Goal: Task Accomplishment & Management: Manage account settings

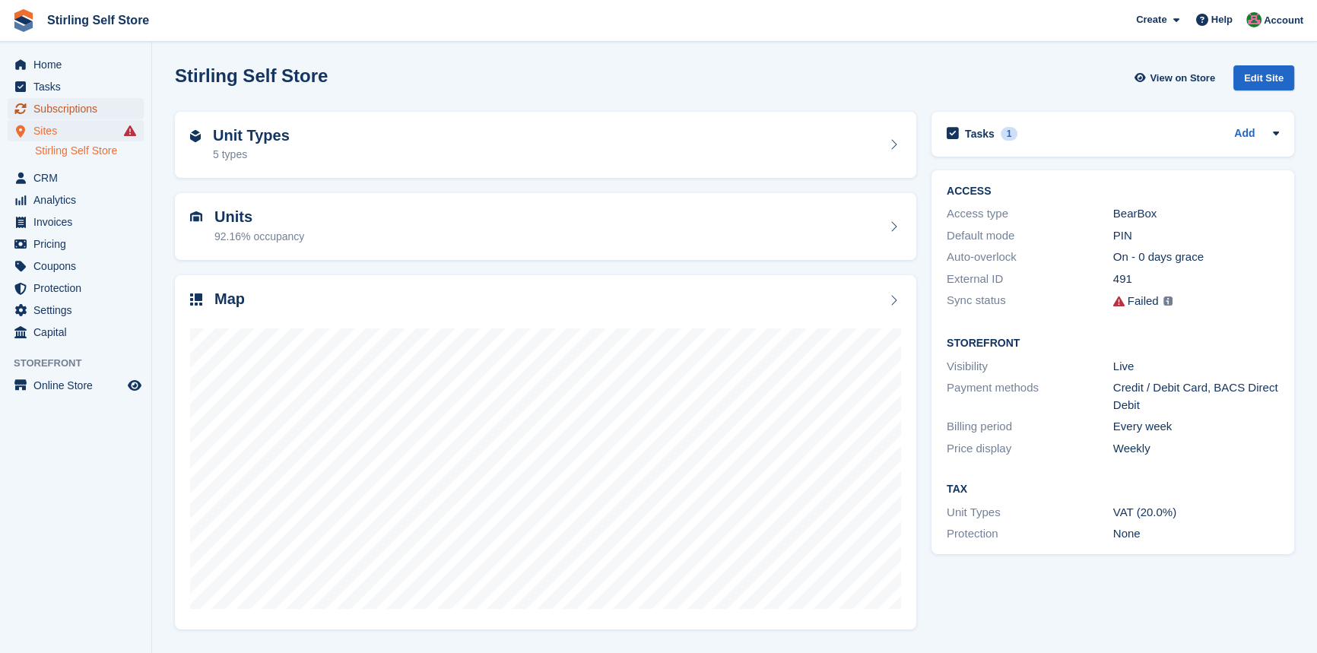
click at [88, 106] on span "Subscriptions" at bounding box center [78, 108] width 91 height 21
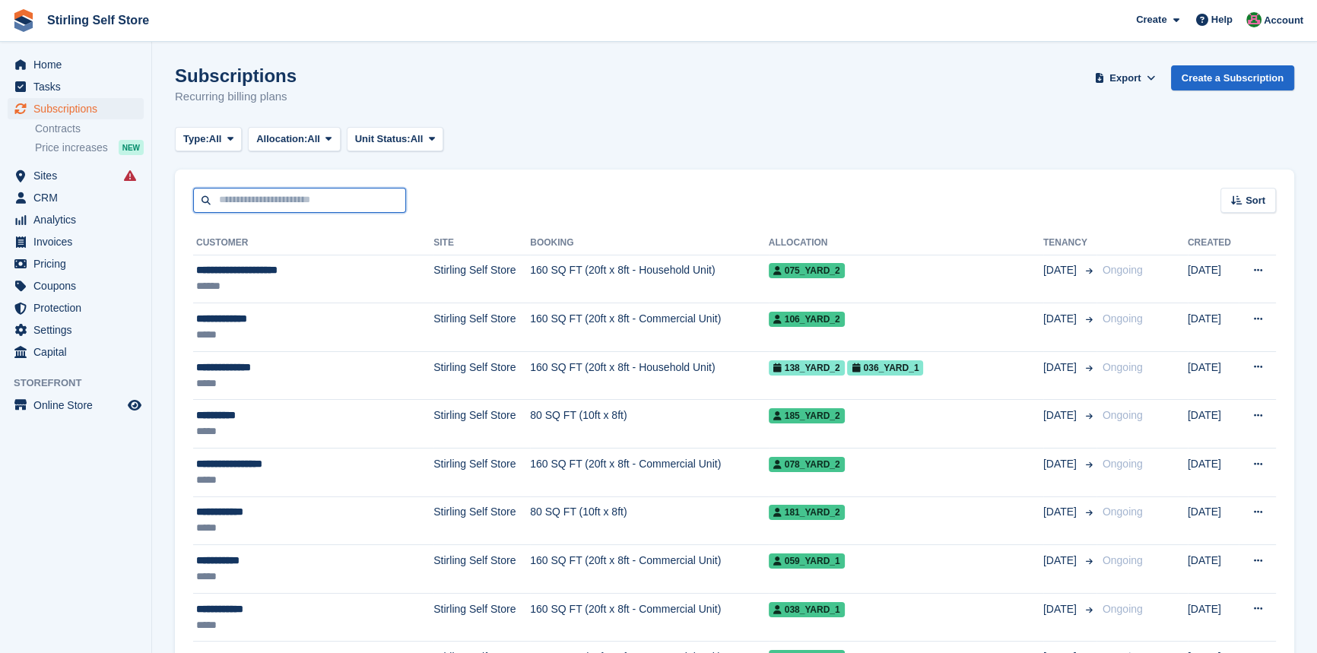
click at [274, 198] on input "text" at bounding box center [299, 200] width 213 height 25
type input "****"
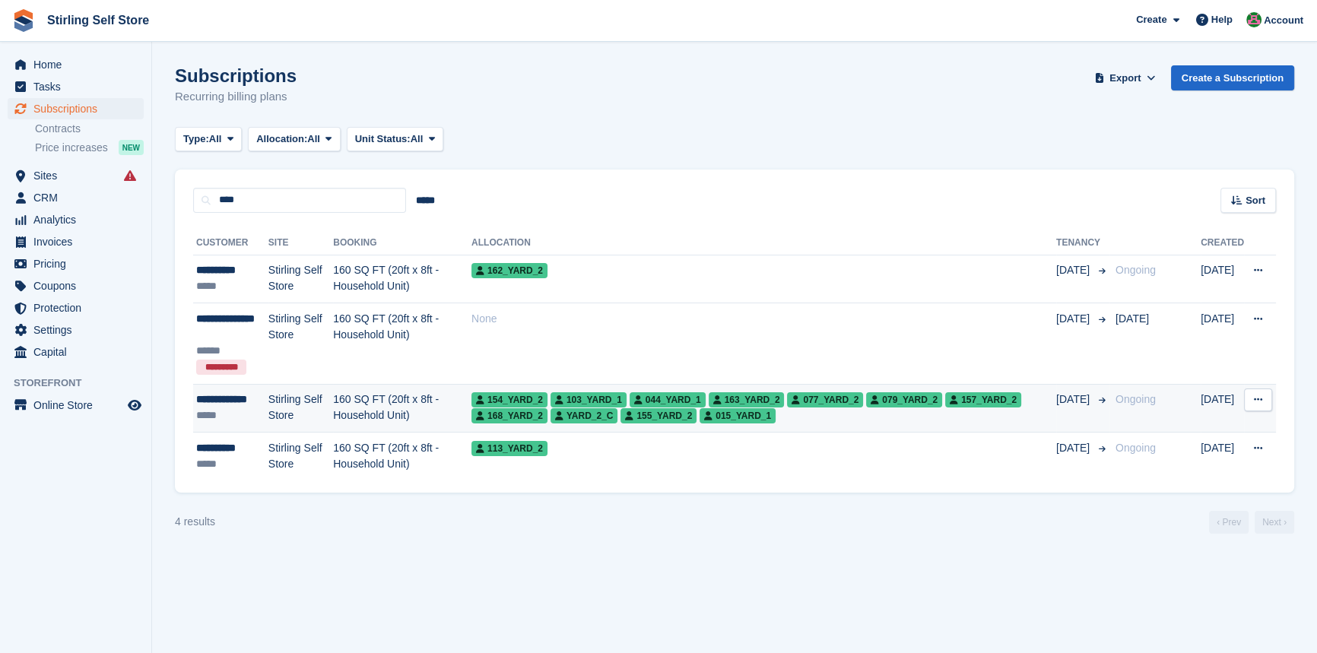
click at [382, 405] on td "160 SQ FT (20ft x 8ft - Household Unit)" at bounding box center [402, 408] width 138 height 49
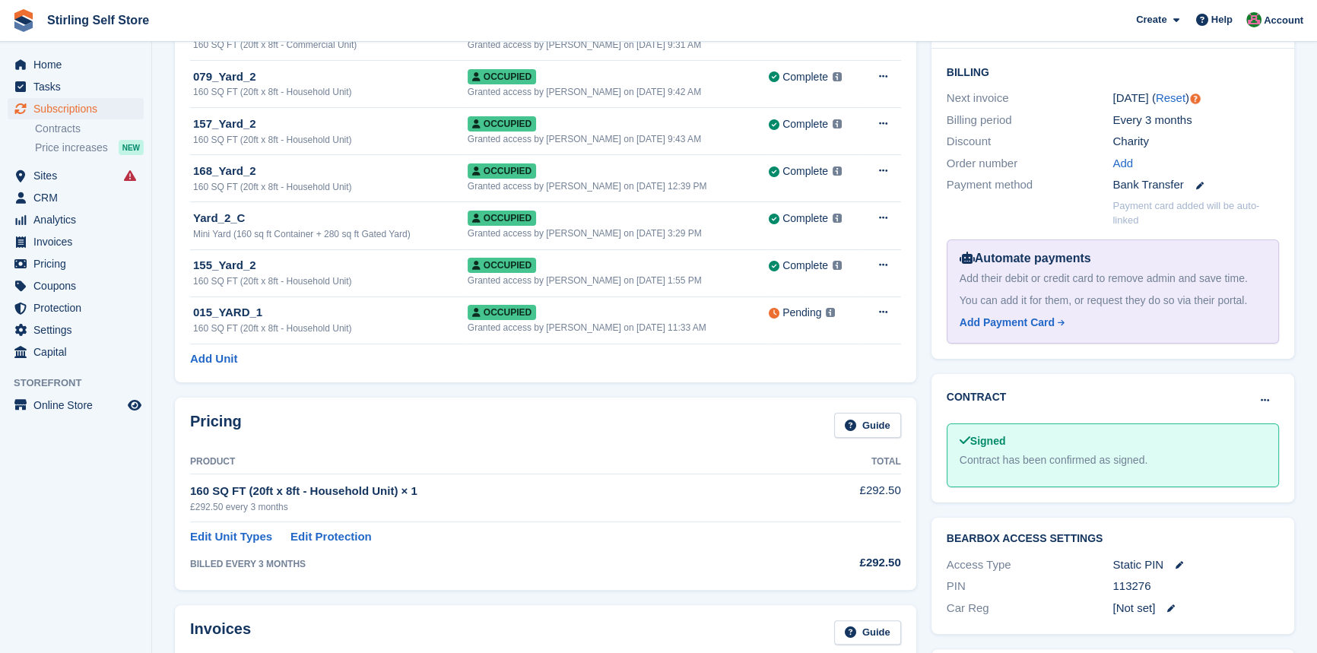
scroll to position [415, 0]
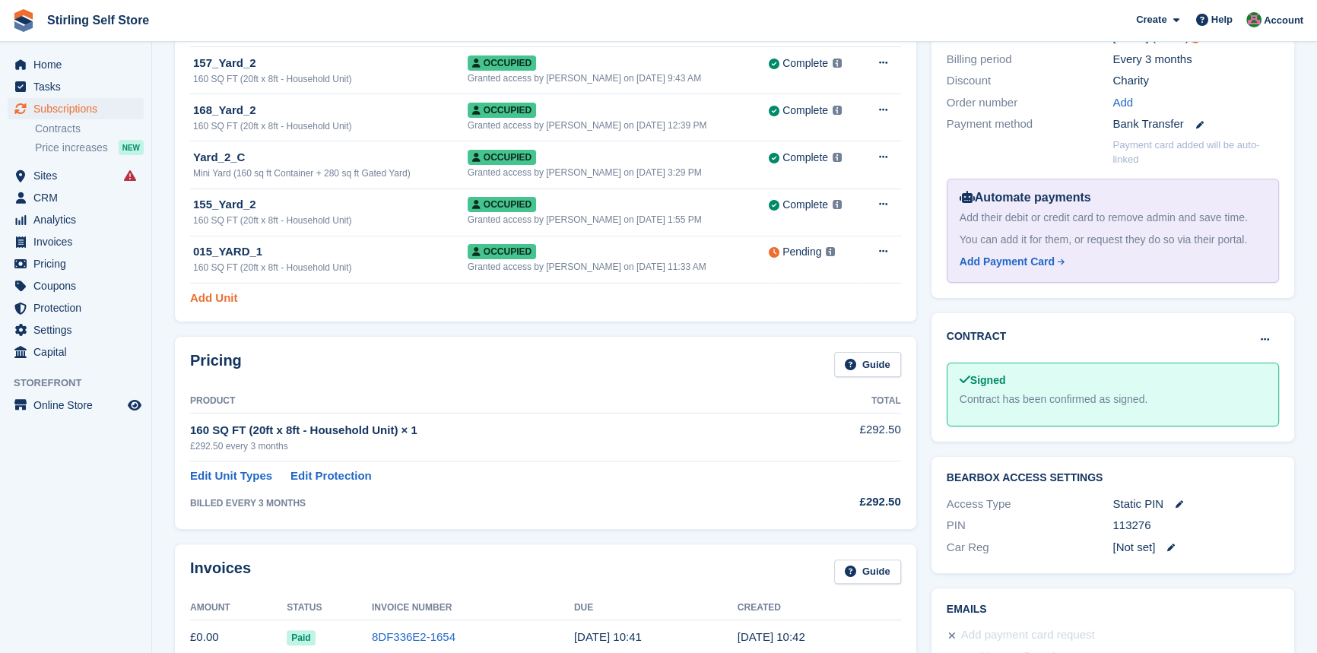
click at [215, 296] on link "Add Unit" at bounding box center [213, 298] width 47 height 17
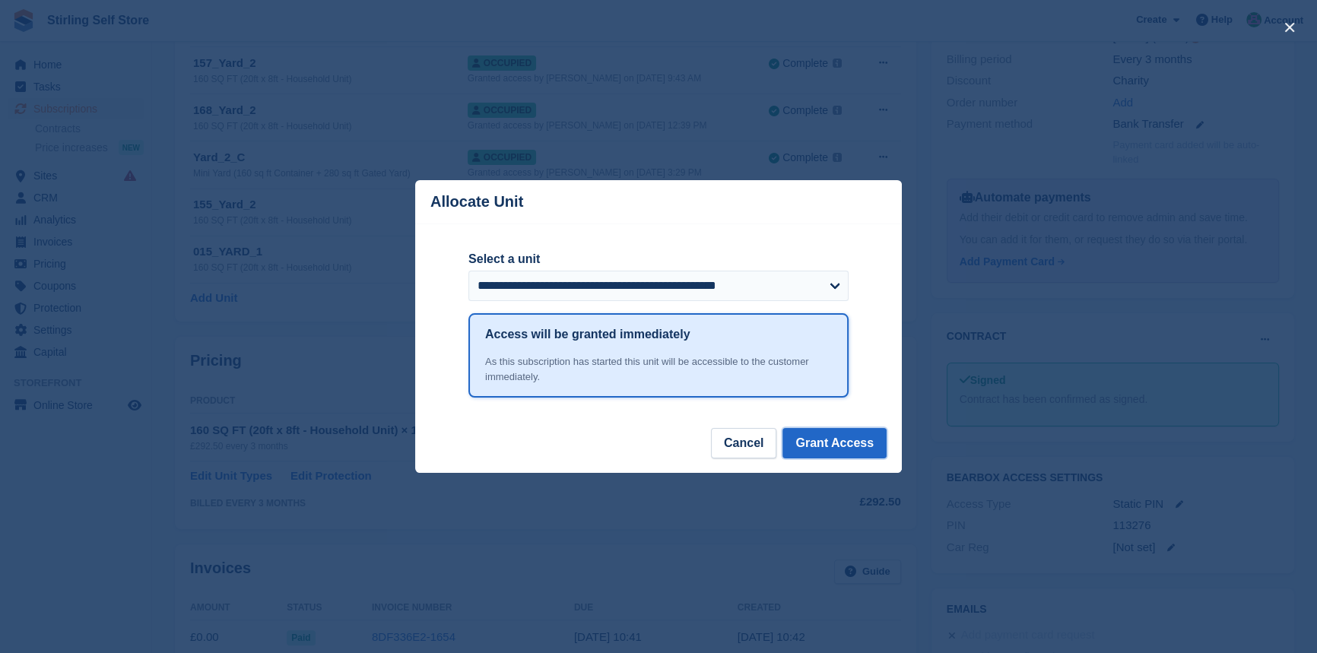
drag, startPoint x: 837, startPoint y: 448, endPoint x: 844, endPoint y: 424, distance: 24.8
click at [837, 448] on button "Grant Access" at bounding box center [835, 443] width 104 height 30
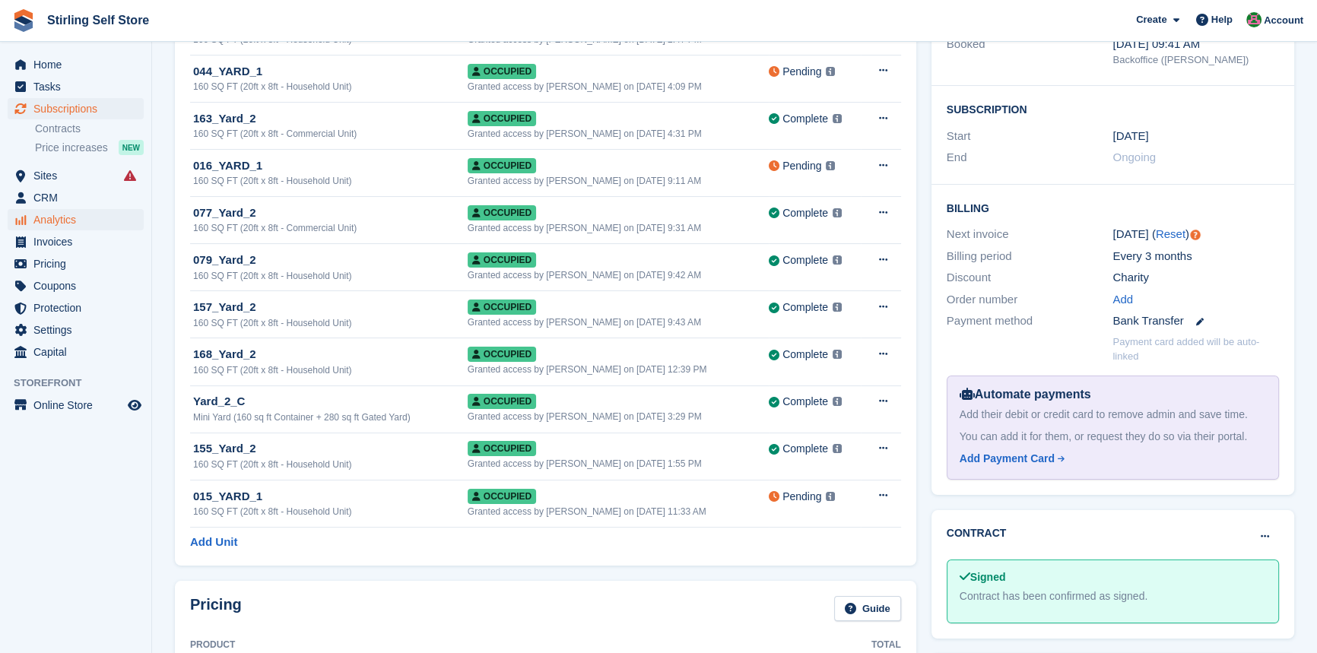
scroll to position [0, 0]
